Goal: Task Accomplishment & Management: Manage account settings

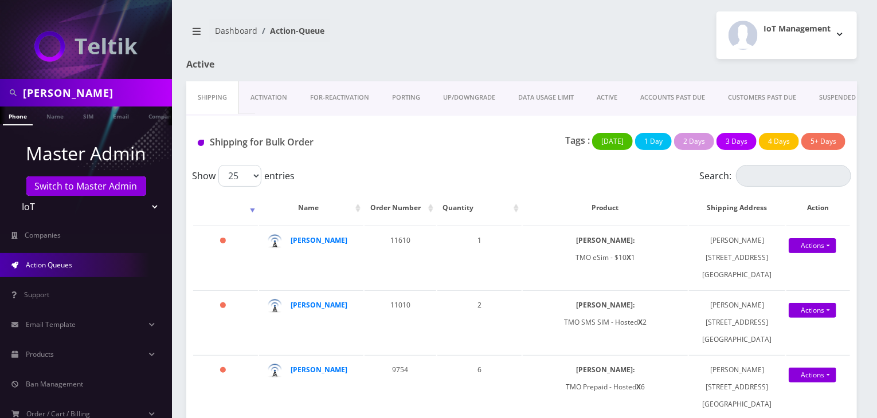
drag, startPoint x: 76, startPoint y: 90, endPoint x: 0, endPoint y: 89, distance: 75.7
click at [0, 89] on div "[PERSON_NAME]" at bounding box center [86, 93] width 172 height 28
type input "atrigos"
click at [149, 140] on p "Master Admin" at bounding box center [86, 154] width 172 height 28
click at [156, 116] on link "Company" at bounding box center [162, 116] width 38 height 19
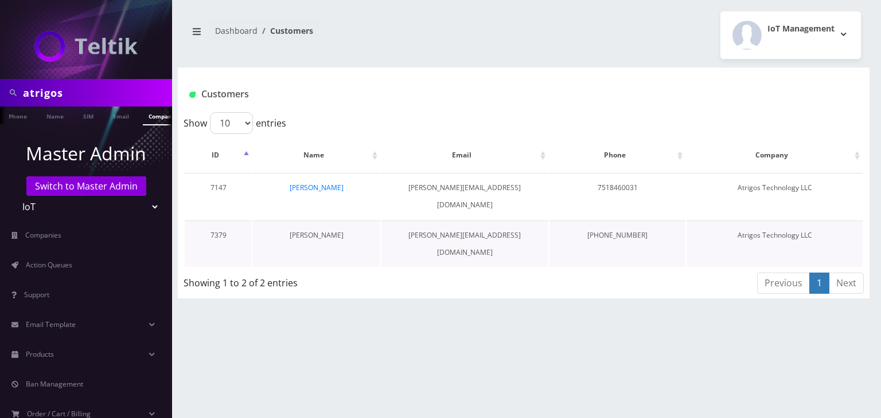
click at [324, 230] on link "[PERSON_NAME]" at bounding box center [316, 235] width 54 height 10
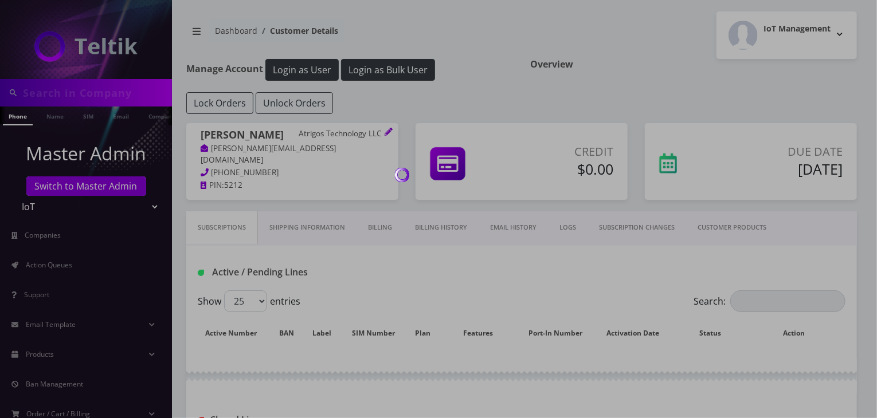
type input "atrigos"
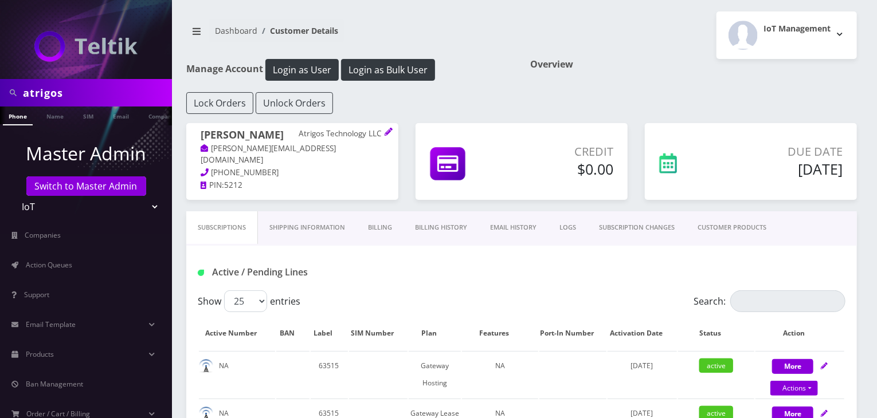
click at [432, 228] on link "Billing History" at bounding box center [441, 228] width 75 height 33
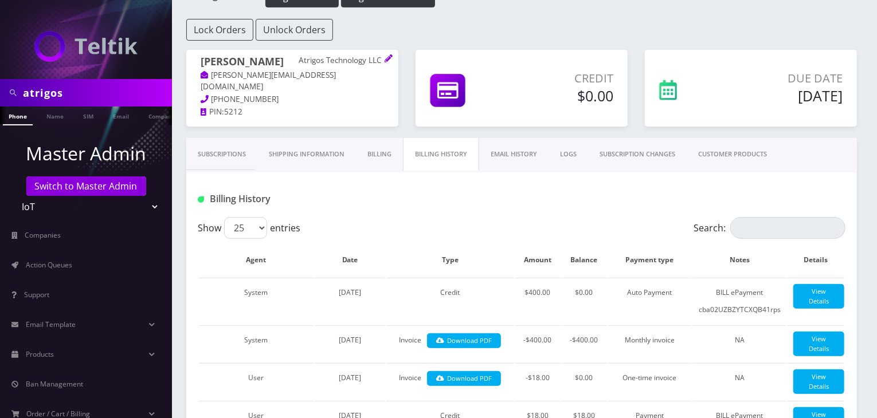
scroll to position [95, 0]
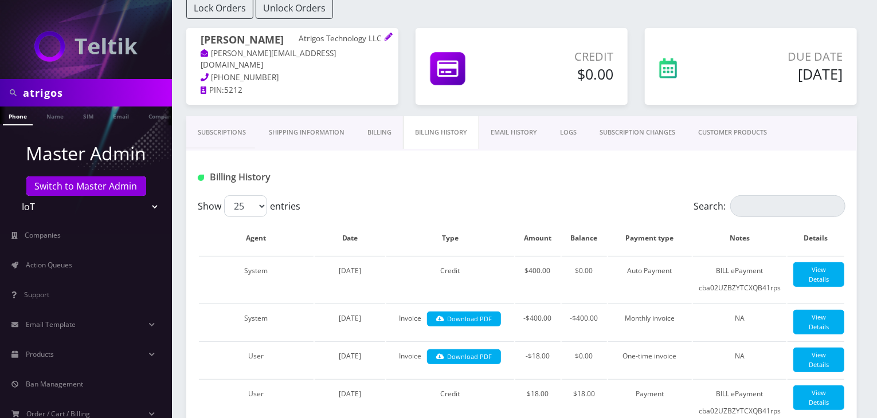
click at [229, 122] on link "Subscriptions" at bounding box center [221, 132] width 71 height 33
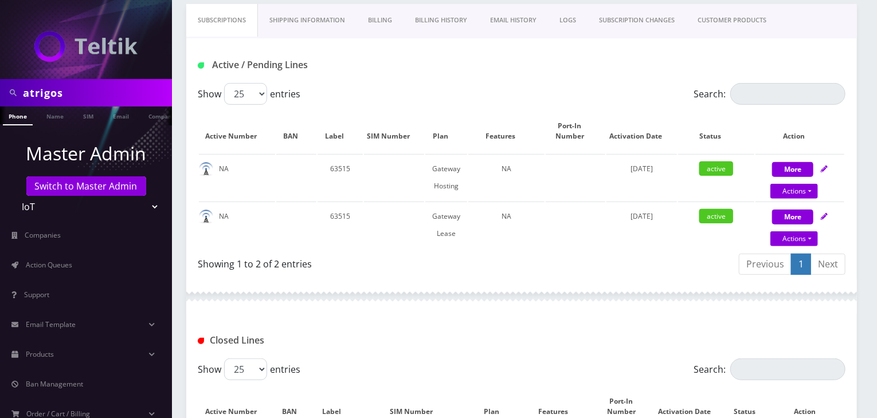
scroll to position [191, 0]
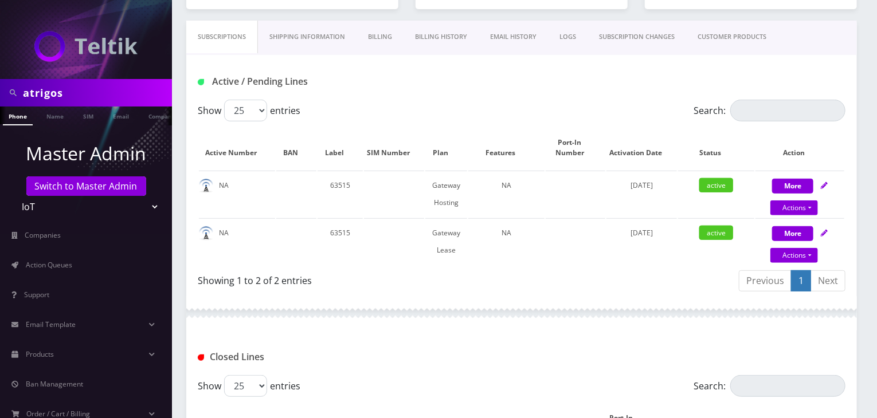
click at [429, 35] on link "Billing History" at bounding box center [441, 37] width 75 height 33
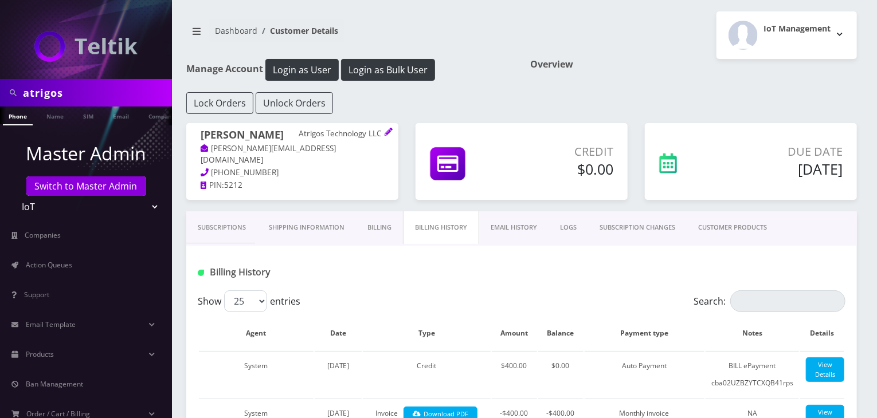
click at [381, 220] on link "Billing" at bounding box center [379, 228] width 47 height 33
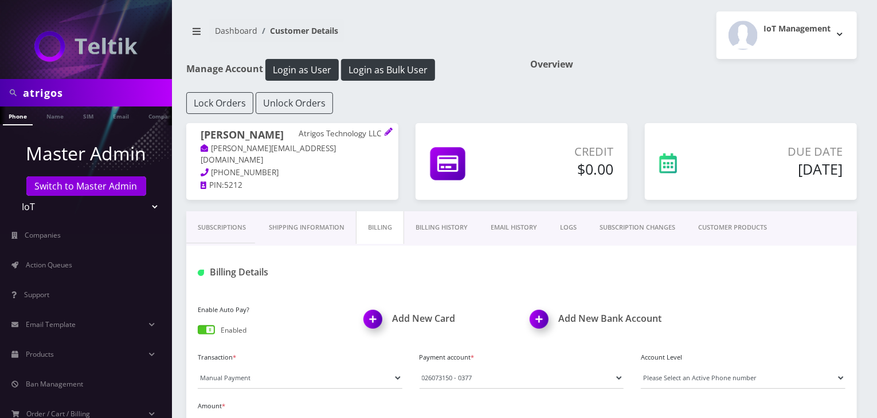
click at [448, 228] on link "Billing History" at bounding box center [441, 228] width 75 height 33
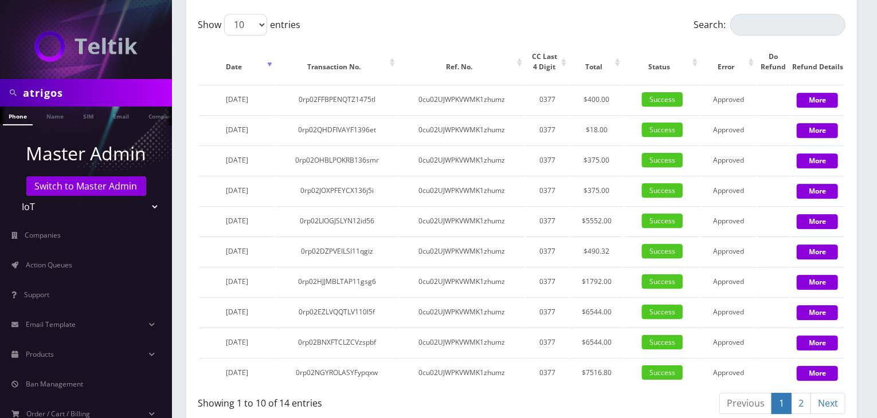
scroll to position [1473, 0]
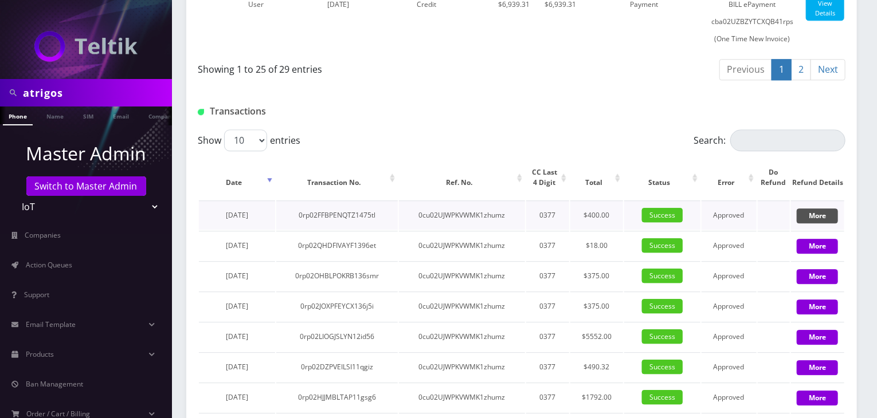
click at [805, 224] on button "More" at bounding box center [817, 216] width 41 height 15
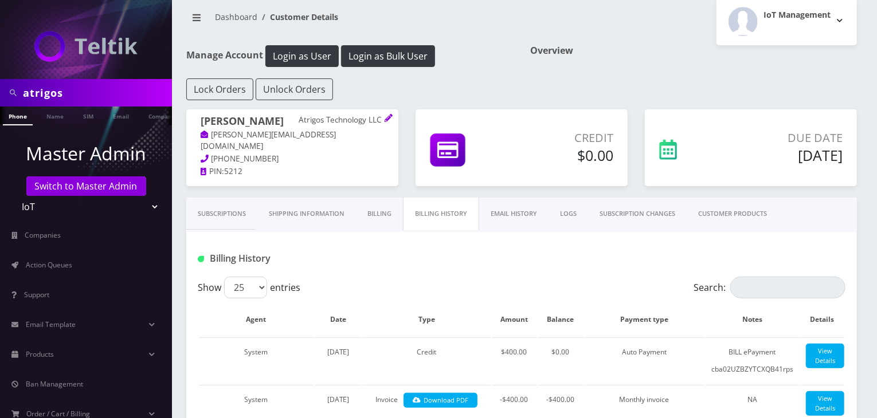
scroll to position [0, 0]
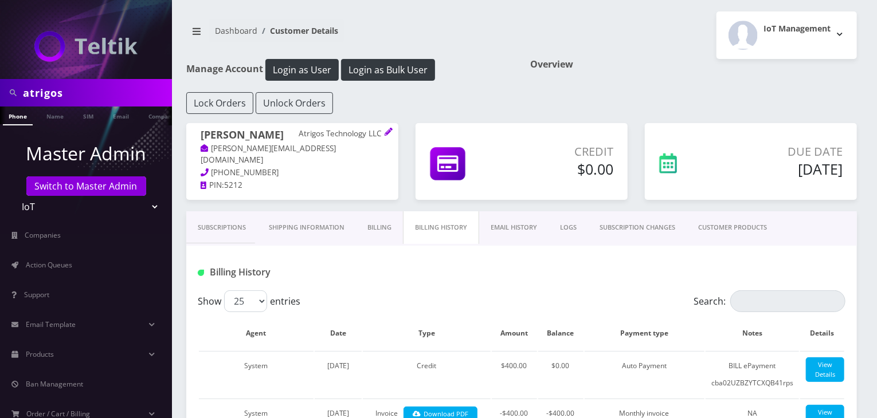
click at [378, 228] on link "Billing" at bounding box center [379, 228] width 47 height 33
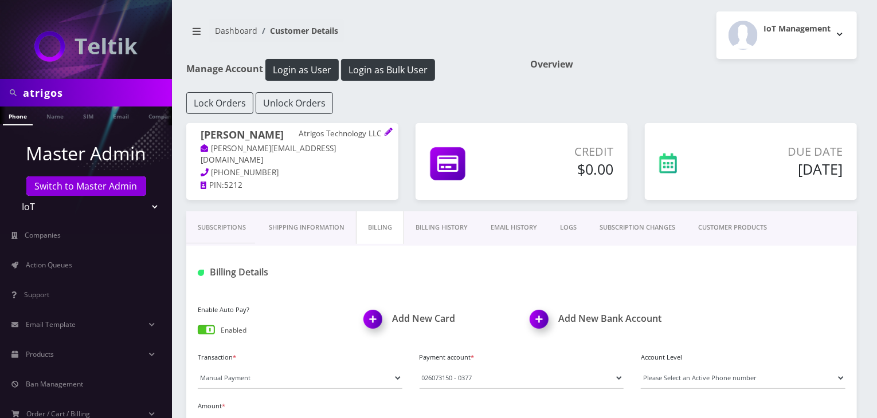
scroll to position [95, 0]
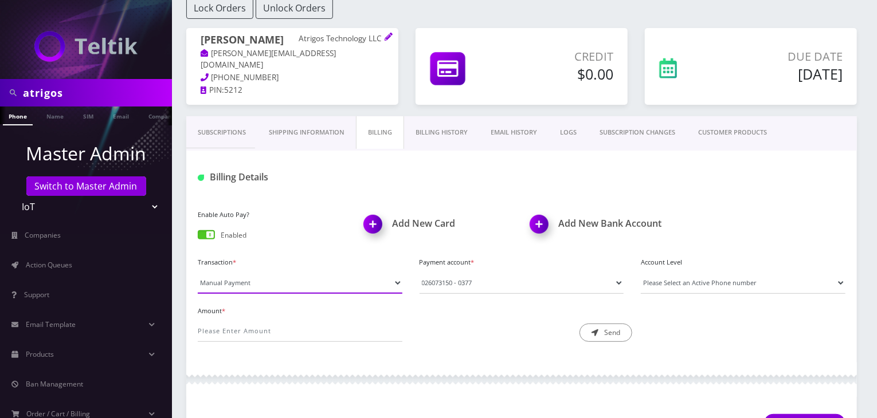
click at [251, 282] on select "Manual Payment Custom Charge Manual Credit Custom Invoice" at bounding box center [300, 283] width 205 height 22
click at [469, 330] on div "Description * Send" at bounding box center [522, 323] width 222 height 40
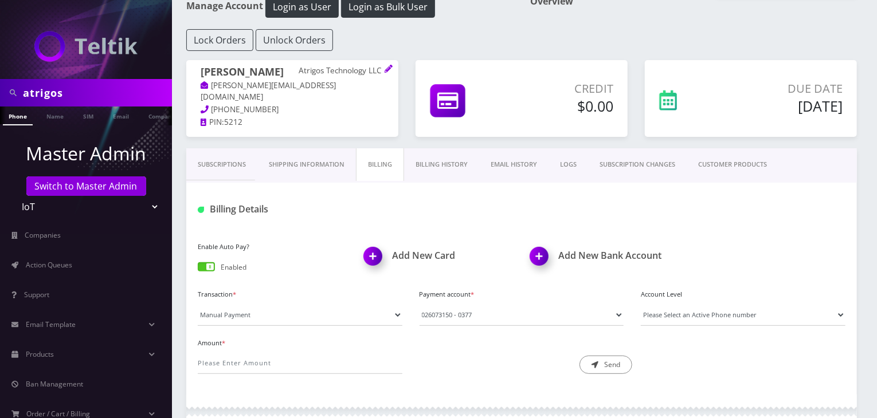
scroll to position [0, 0]
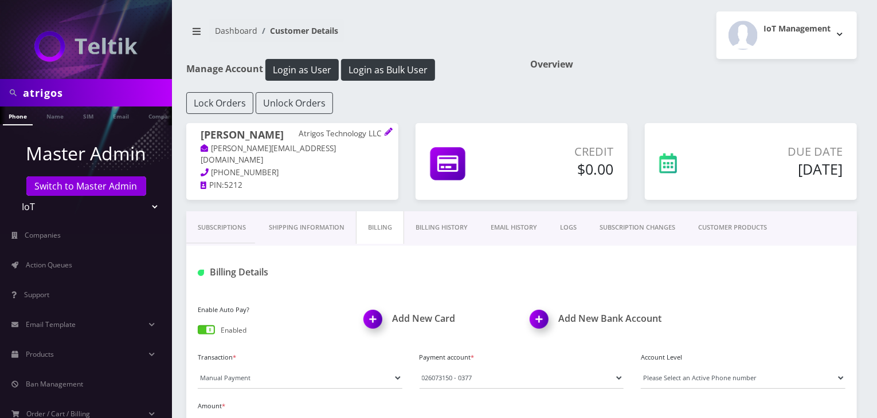
click at [234, 237] on link "Subscriptions" at bounding box center [221, 228] width 71 height 33
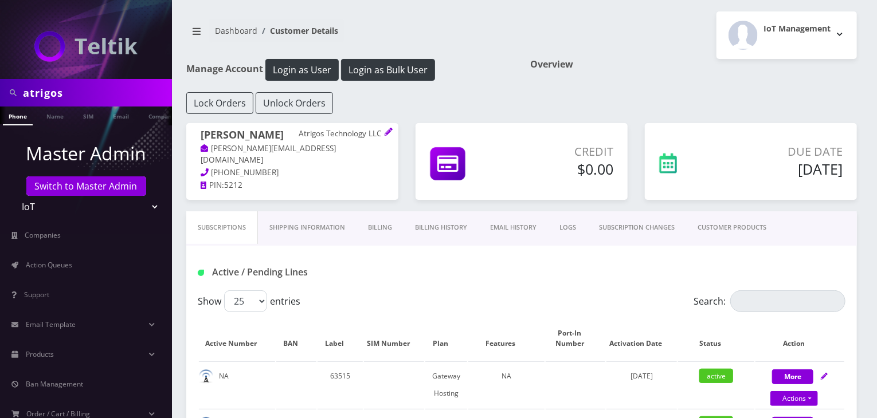
click at [464, 223] on link "Billing History" at bounding box center [441, 228] width 75 height 33
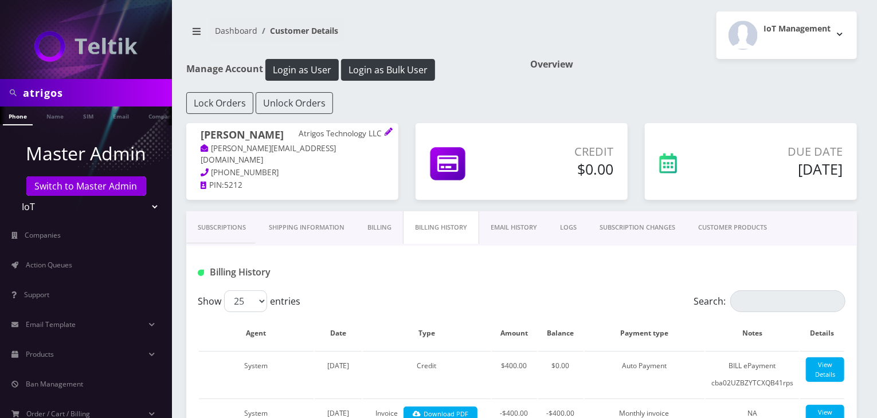
click at [224, 236] on link "Subscriptions" at bounding box center [221, 228] width 71 height 33
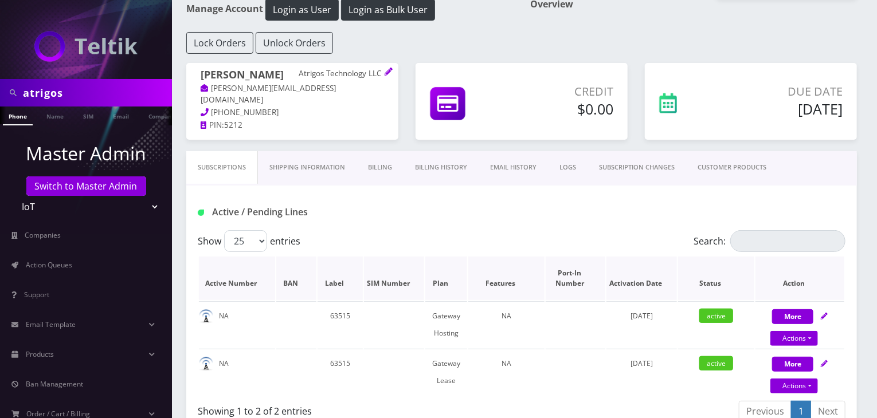
scroll to position [95, 0]
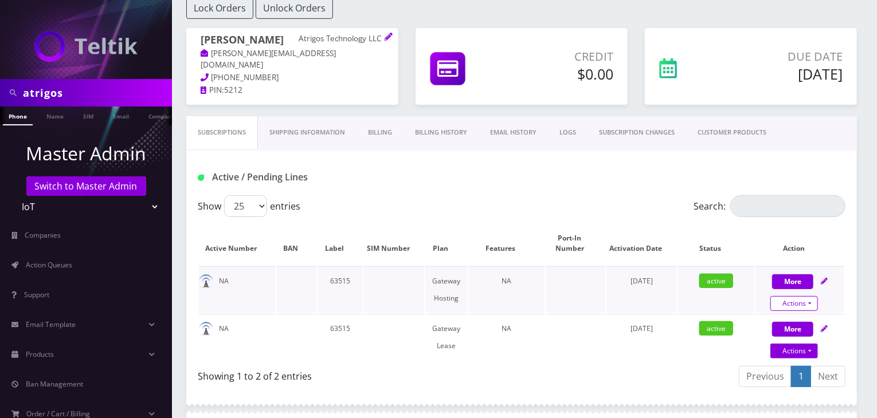
click at [789, 300] on link "Actions" at bounding box center [794, 303] width 48 height 15
select select "67"
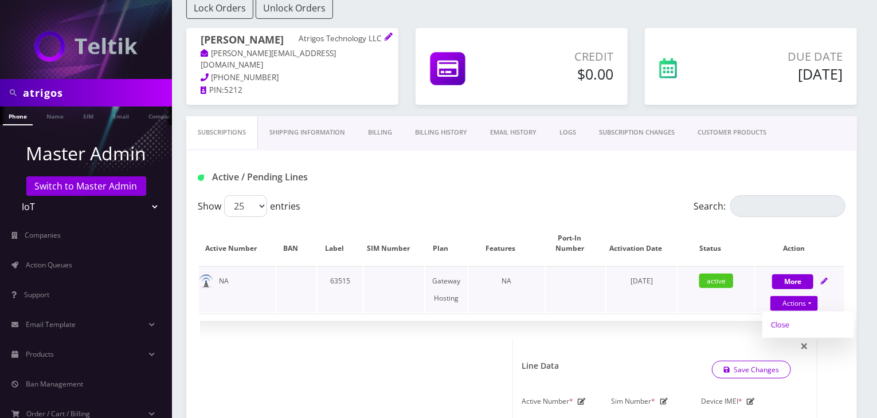
click at [775, 324] on link "Close" at bounding box center [808, 324] width 92 height 17
type input "09/23/2025"
select select "67"
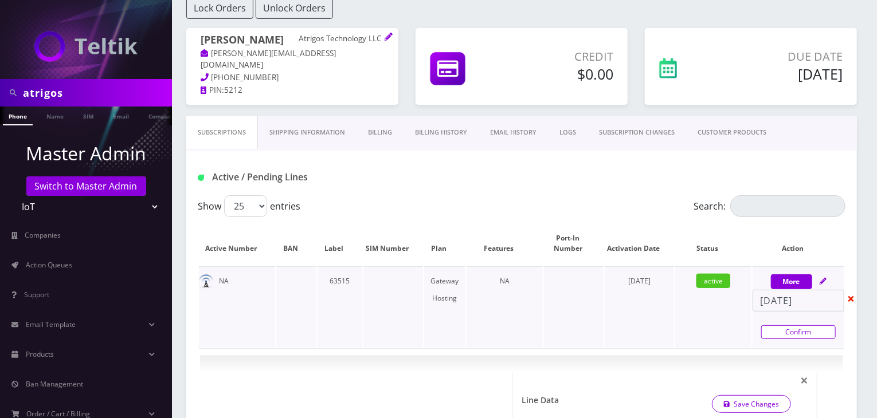
click at [778, 329] on link "Confirm" at bounding box center [798, 333] width 75 height 14
select select "67"
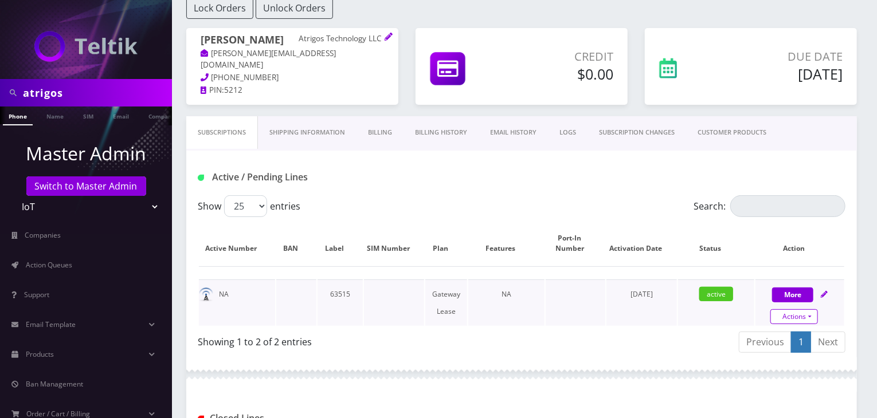
click at [778, 317] on link "Actions" at bounding box center [794, 317] width 48 height 15
select select "158"
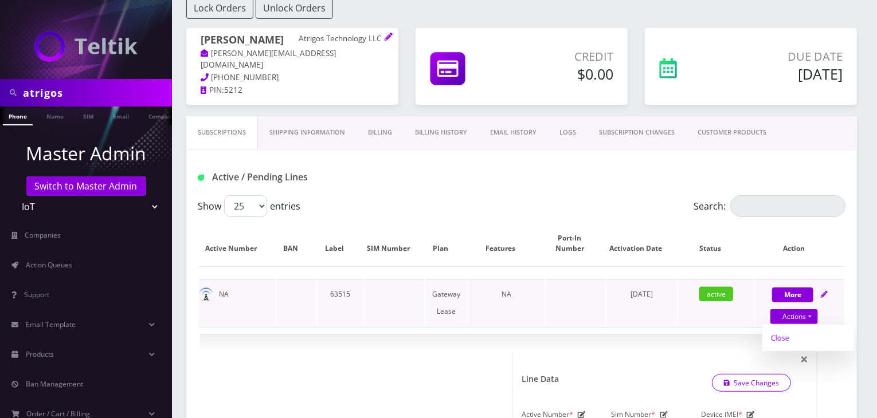
click at [790, 336] on link "Close" at bounding box center [808, 338] width 92 height 17
type input "09/23/2025"
select select "158"
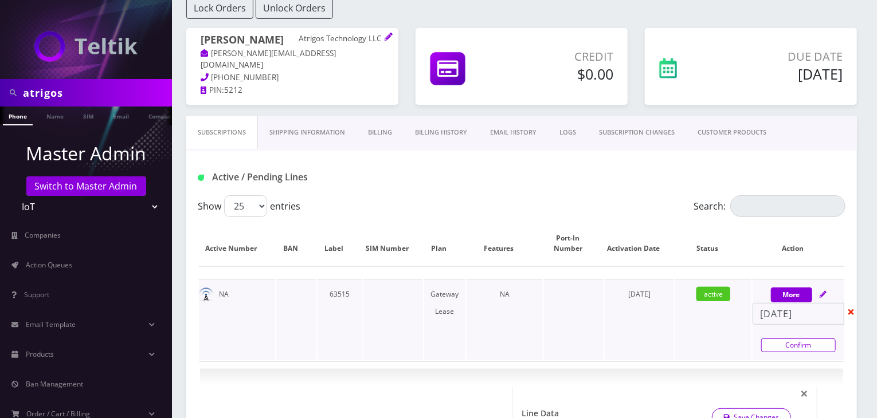
click at [766, 339] on link "Confirm" at bounding box center [798, 346] width 75 height 14
select select "158"
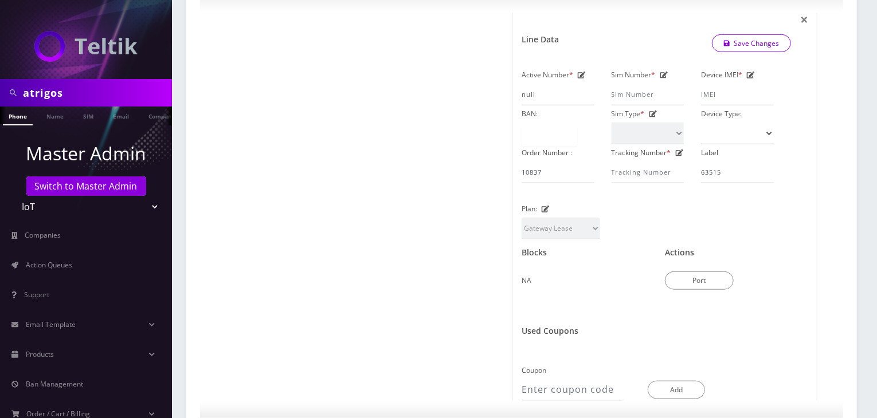
scroll to position [0, 0]
